Goal: Transaction & Acquisition: Purchase product/service

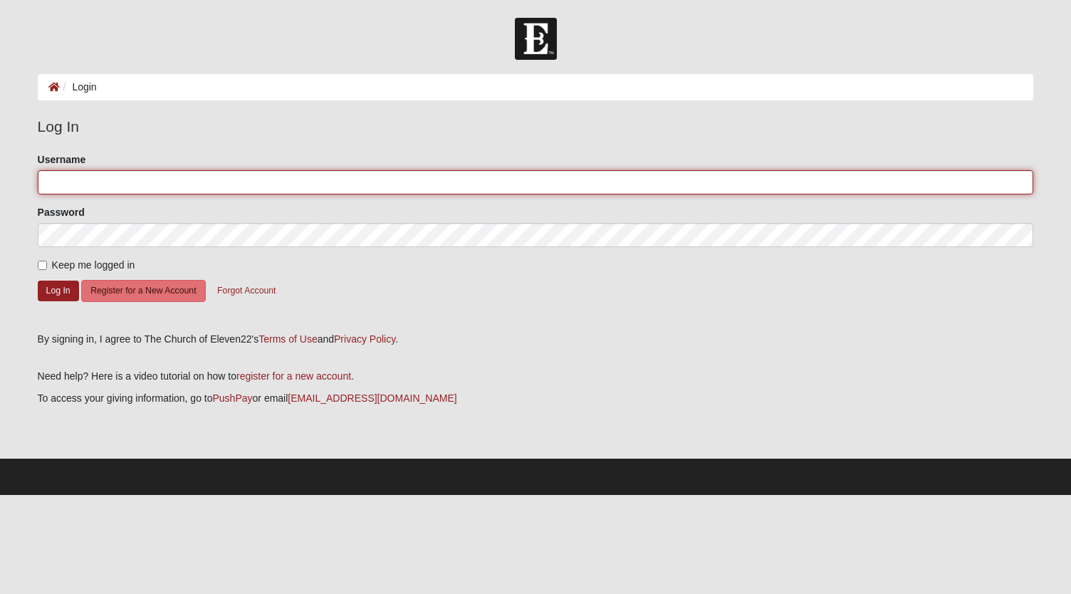
click at [372, 184] on input "Username" at bounding box center [536, 182] width 997 height 24
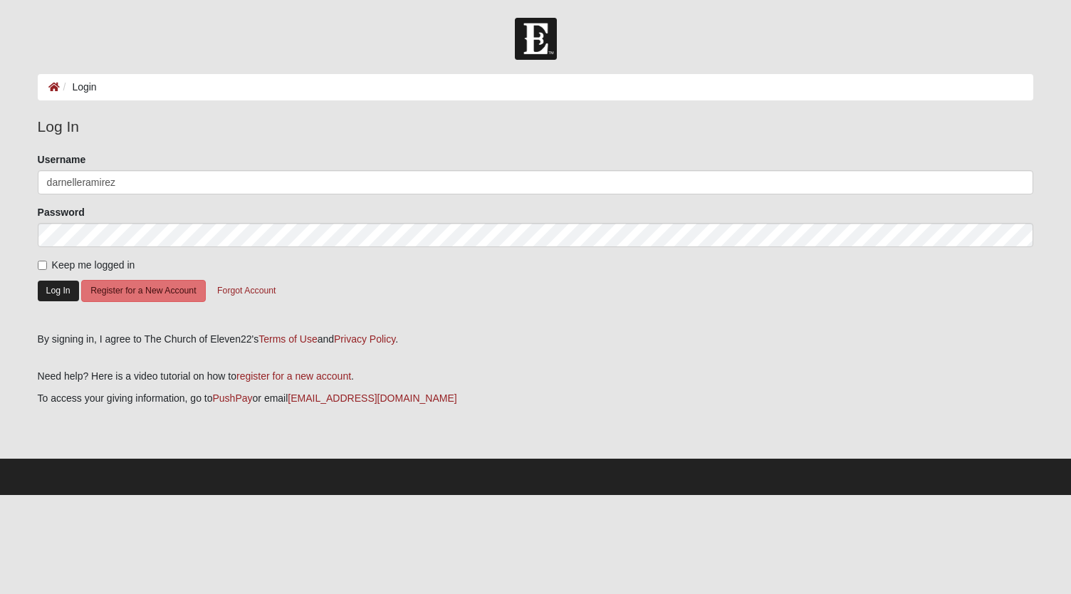
type input "darnelleramirez"
click at [60, 286] on button "Log In" at bounding box center [58, 291] width 41 height 21
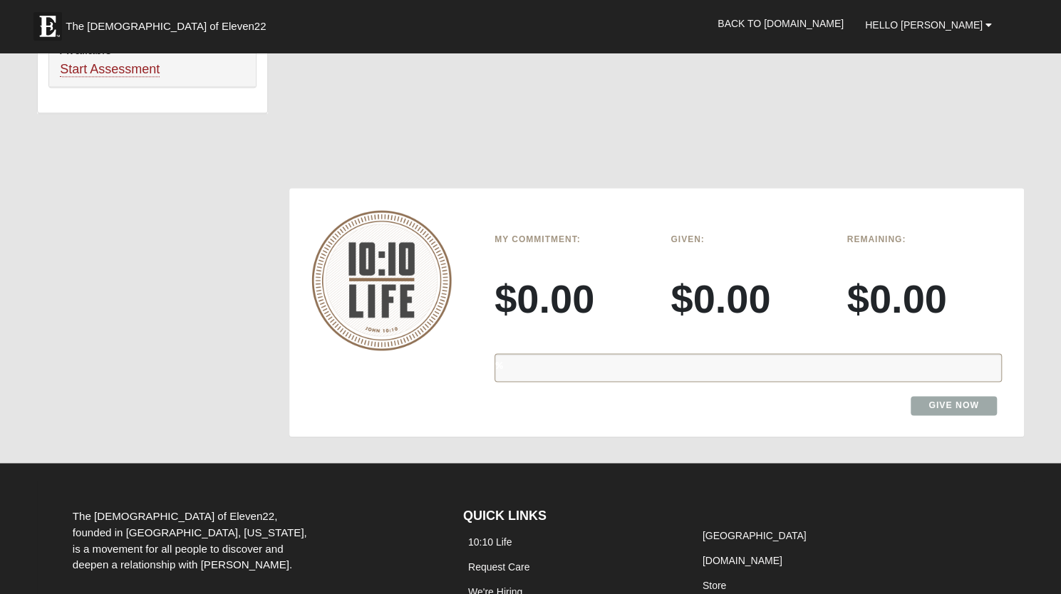
scroll to position [1077, 0]
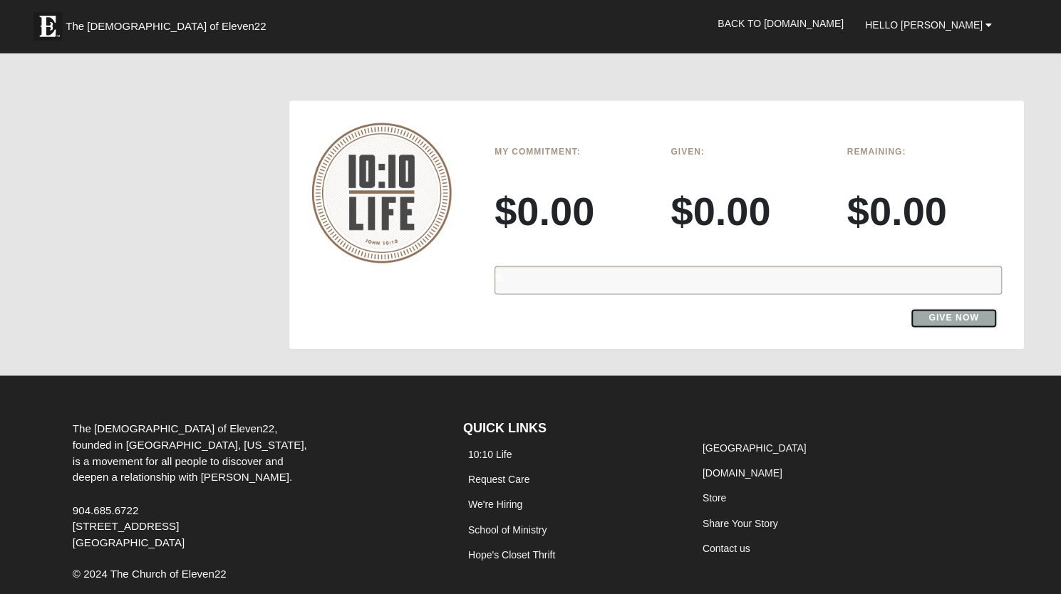
click at [955, 308] on link "Give Now" at bounding box center [953, 317] width 86 height 19
